Goal: Task Accomplishment & Management: Complete application form

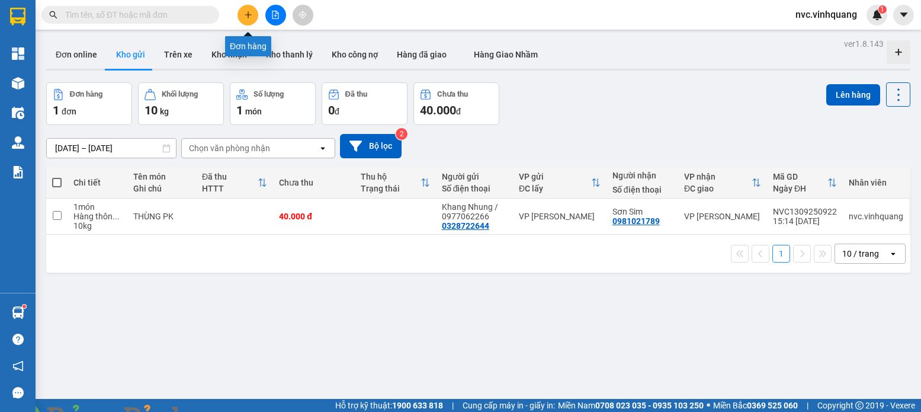
click at [247, 11] on icon "plus" at bounding box center [248, 15] width 8 height 8
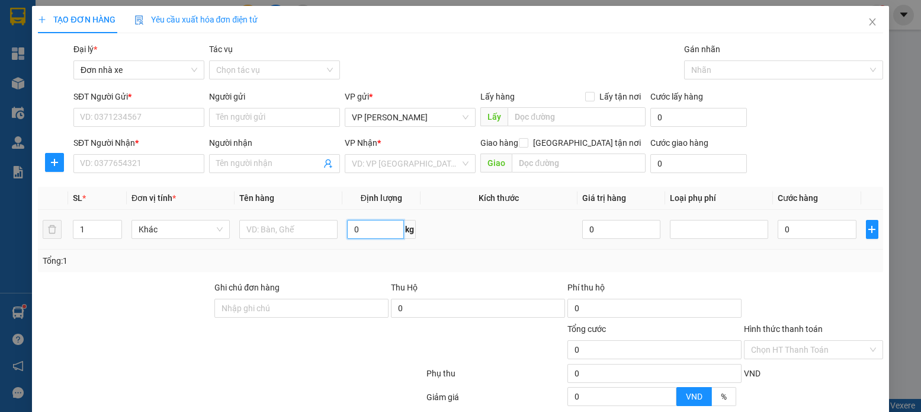
click at [355, 232] on input "0" at bounding box center [375, 229] width 57 height 19
type input "3"
click at [161, 113] on input "SĐT Người Gửi *" at bounding box center [138, 117] width 131 height 19
type input "0986112928"
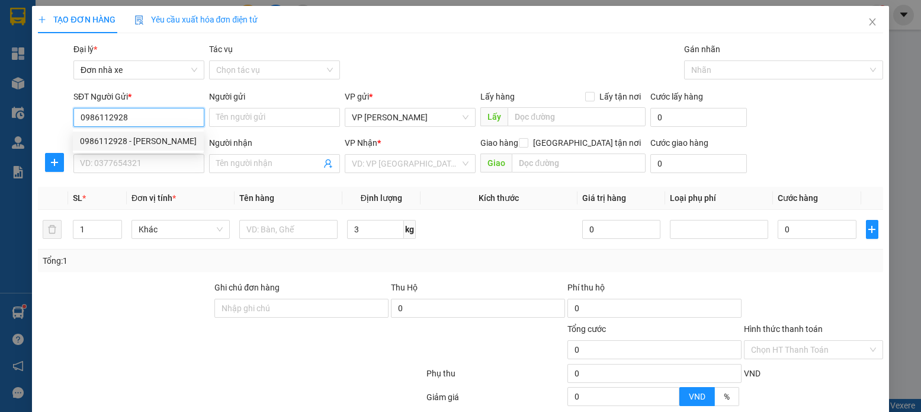
click at [139, 137] on div "0986112928 - [PERSON_NAME]" at bounding box center [138, 140] width 117 height 13
type input "[PERSON_NAME]"
type input "0988284384"
type input "Tám"
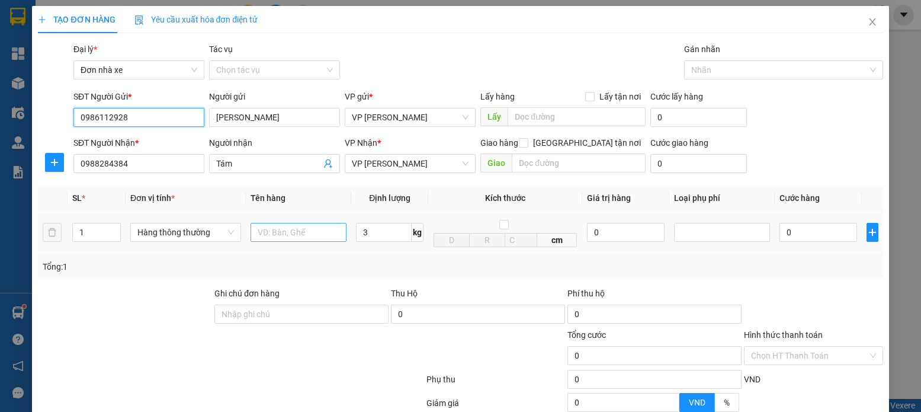
type input "0986112928"
click at [289, 235] on input "text" at bounding box center [299, 232] width 97 height 19
type input "HỘP LK"
click at [388, 233] on input "3" at bounding box center [384, 232] width 56 height 19
click at [848, 285] on div "Transit Pickup Surcharge Ids Transit Deliver Surcharge Ids Transit Deliver Surc…" at bounding box center [460, 274] width 845 height 463
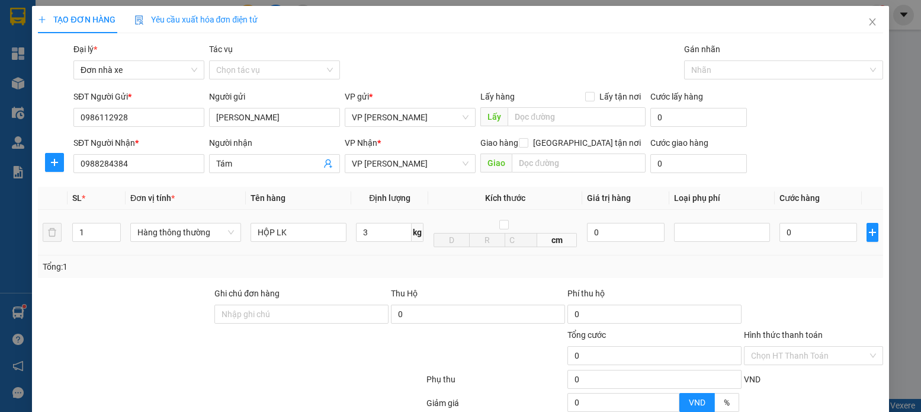
type input "30.000"
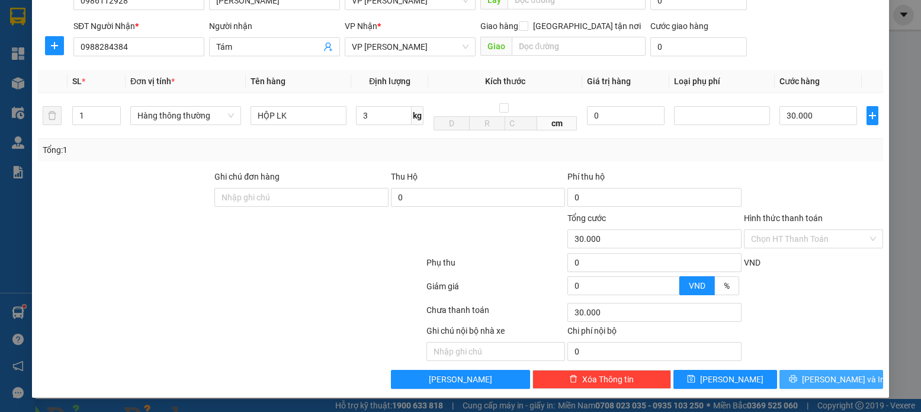
click at [838, 381] on span "[PERSON_NAME] và In" at bounding box center [843, 379] width 83 height 13
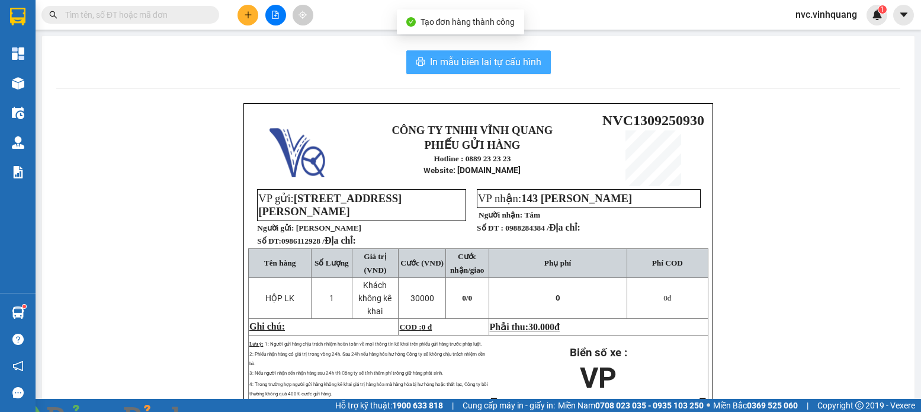
click at [518, 60] on span "In mẫu biên lai tự cấu hình" at bounding box center [485, 62] width 111 height 15
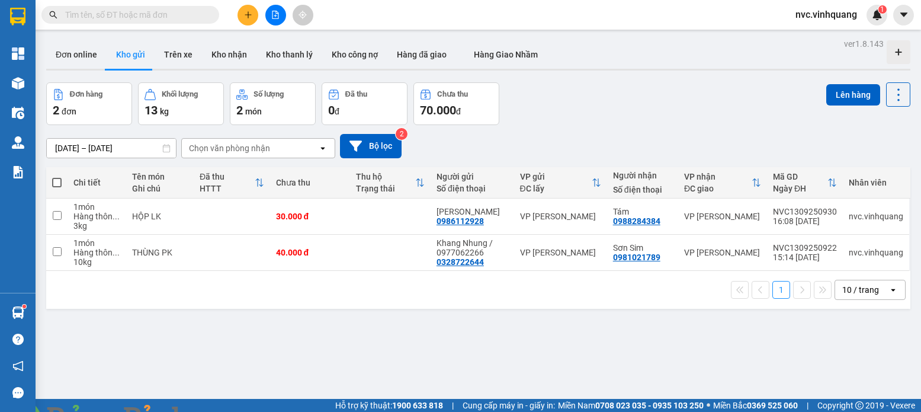
click at [118, 16] on input "text" at bounding box center [135, 14] width 140 height 13
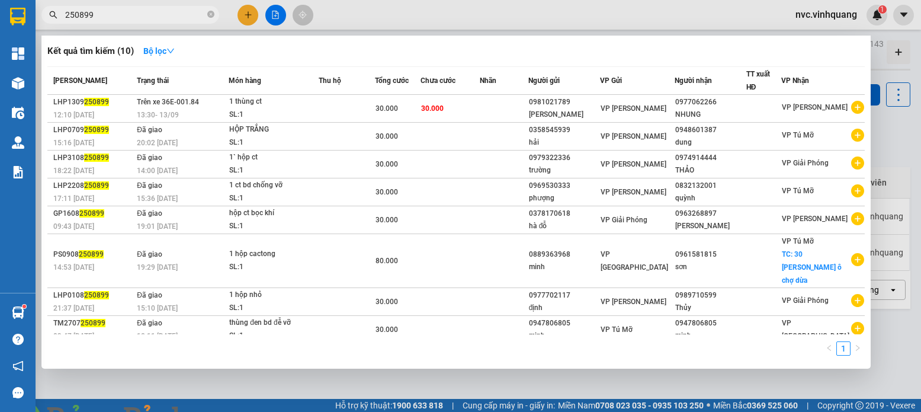
type input "250899"
click at [284, 386] on div at bounding box center [460, 206] width 921 height 412
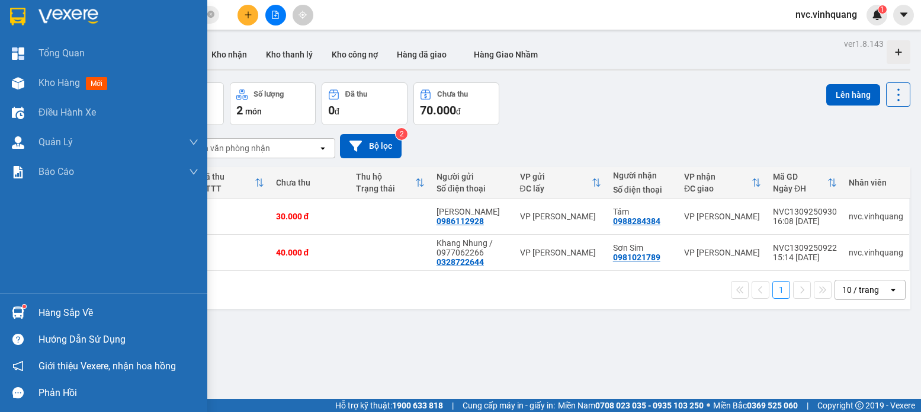
click at [52, 312] on div "Hàng sắp về" at bounding box center [119, 313] width 160 height 18
